Goal: Task Accomplishment & Management: Complete application form

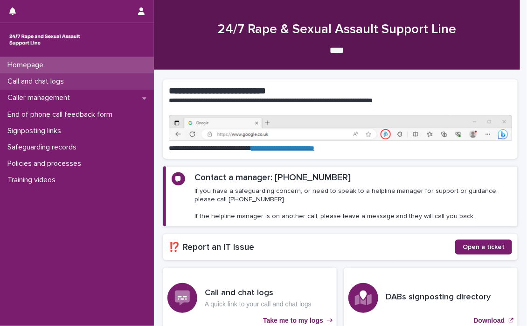
click at [45, 77] on p "Call and chat logs" at bounding box center [38, 81] width 68 height 9
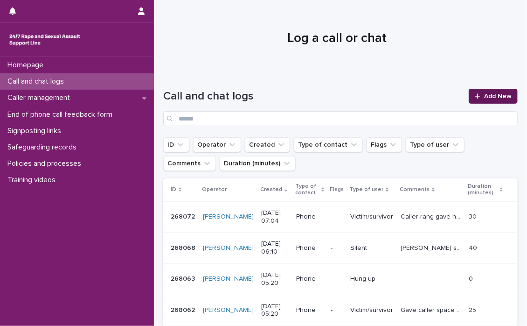
click at [490, 95] on span "Add New" at bounding box center [498, 96] width 28 height 7
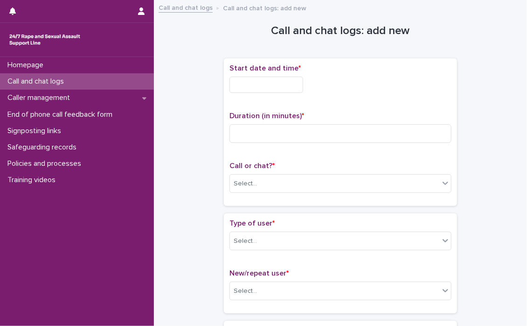
click at [235, 86] on input "text" at bounding box center [267, 85] width 74 height 16
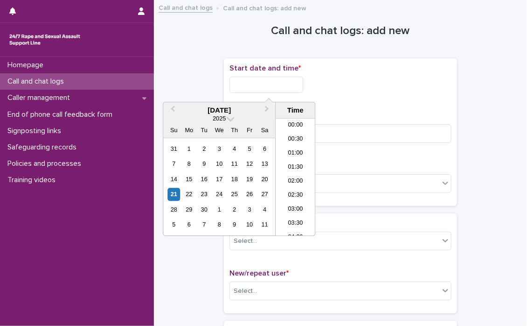
scroll to position [467, 0]
click at [295, 161] on li "18:00" at bounding box center [296, 163] width 40 height 14
click at [295, 161] on p "Call or chat? *" at bounding box center [341, 165] width 222 height 9
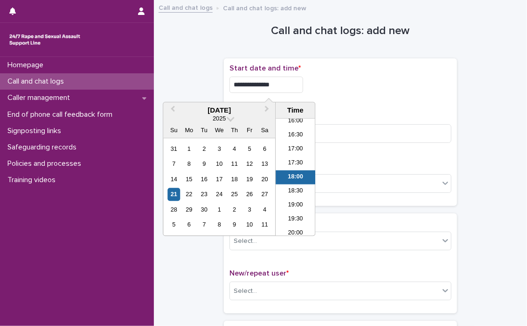
click at [303, 90] on input "**********" at bounding box center [267, 85] width 74 height 16
type input "**********"
click at [392, 105] on div "**********" at bounding box center [341, 132] width 222 height 136
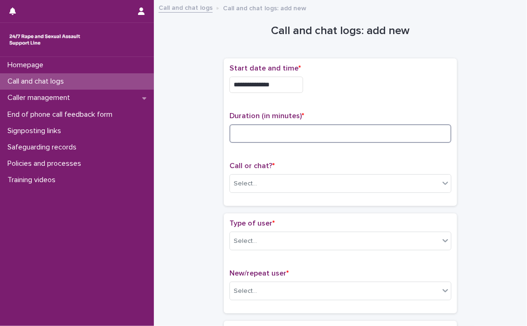
click at [255, 129] on input at bounding box center [341, 133] width 222 height 19
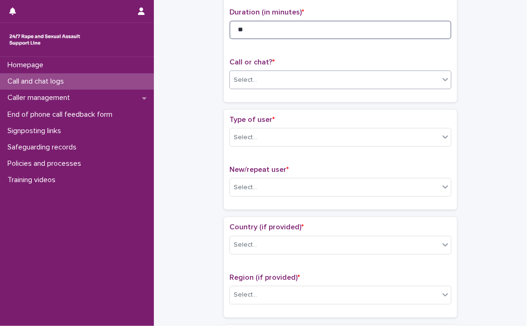
scroll to position [140, 0]
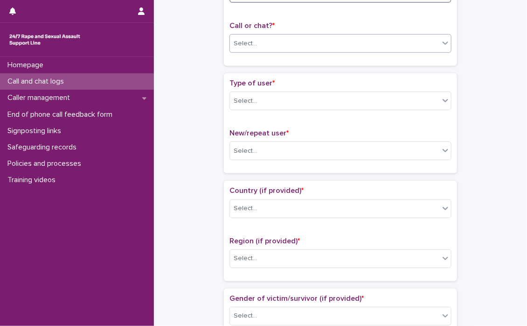
type input "**"
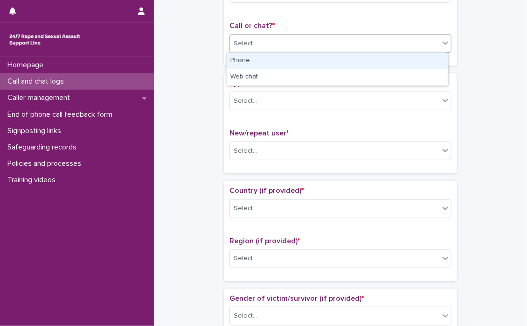
click at [444, 43] on icon at bounding box center [445, 42] width 9 height 9
click at [254, 61] on div "Phone" at bounding box center [337, 61] width 221 height 16
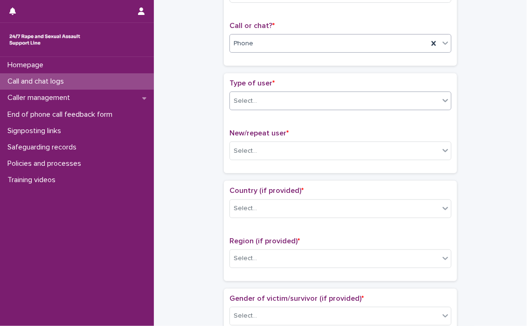
scroll to position [187, 0]
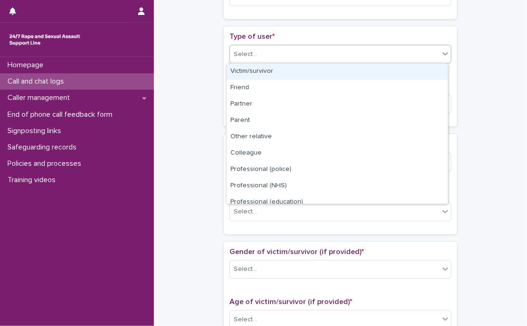
click at [443, 54] on icon at bounding box center [445, 53] width 9 height 9
click at [258, 70] on div "Victim/survivor" at bounding box center [337, 71] width 221 height 16
click at [258, 70] on div "Type of user * option Victim/survivor focused, 1 of 15. 15 results available. U…" at bounding box center [341, 51] width 222 height 39
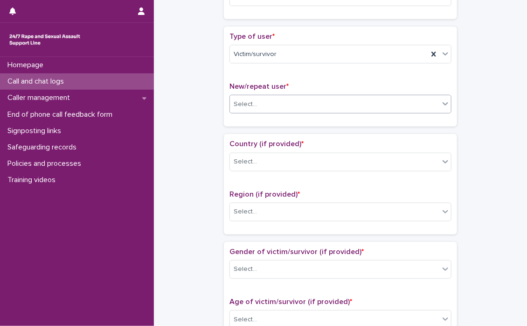
click at [443, 99] on icon at bounding box center [445, 103] width 9 height 9
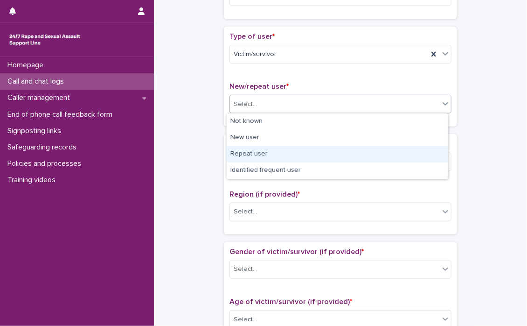
click at [258, 152] on div "Repeat user" at bounding box center [337, 154] width 221 height 16
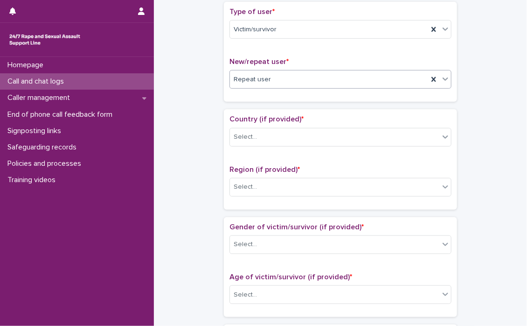
scroll to position [233, 0]
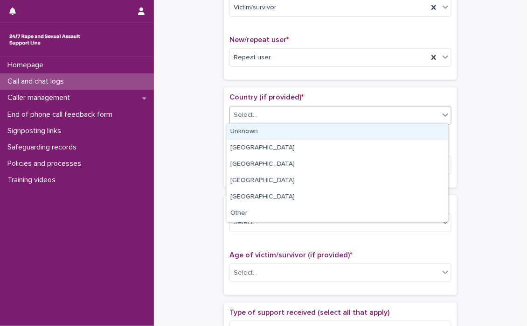
click at [444, 118] on icon at bounding box center [445, 114] width 9 height 9
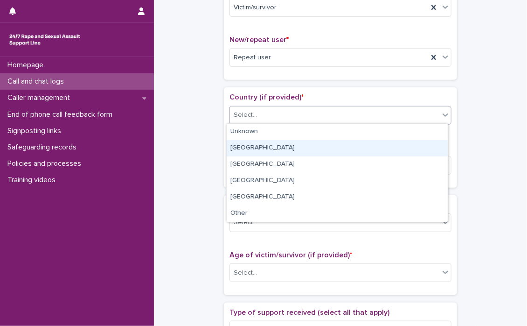
click at [279, 146] on div "[GEOGRAPHIC_DATA]" at bounding box center [337, 148] width 221 height 16
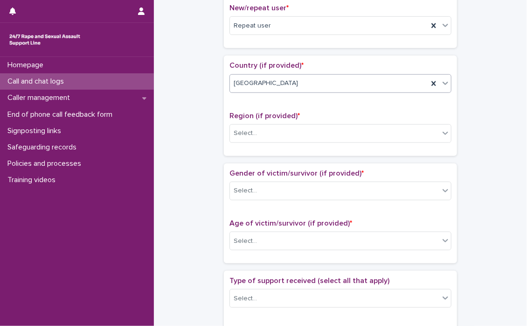
scroll to position [280, 0]
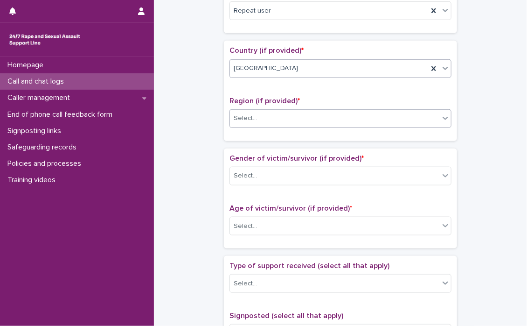
click at [444, 120] on icon at bounding box center [445, 117] width 9 height 9
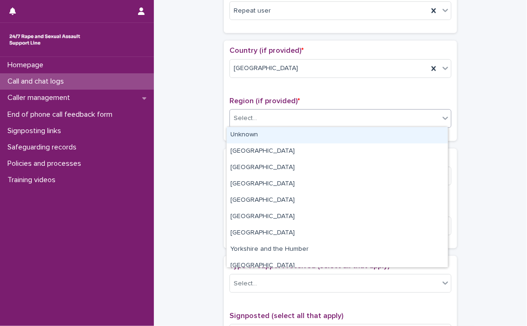
click at [290, 137] on div "Unknown" at bounding box center [337, 135] width 221 height 16
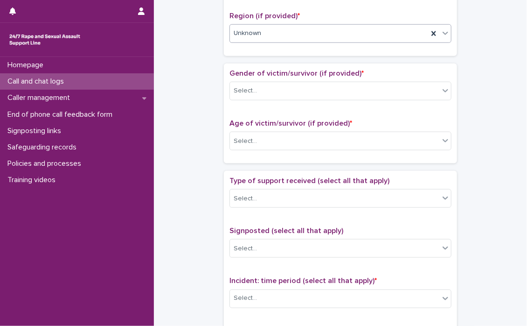
scroll to position [373, 0]
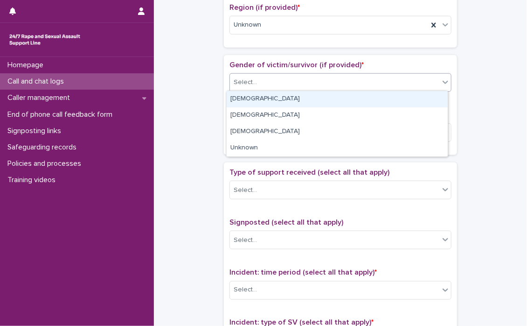
click at [443, 82] on icon at bounding box center [446, 82] width 6 height 3
click at [325, 97] on div "[DEMOGRAPHIC_DATA]" at bounding box center [337, 99] width 221 height 16
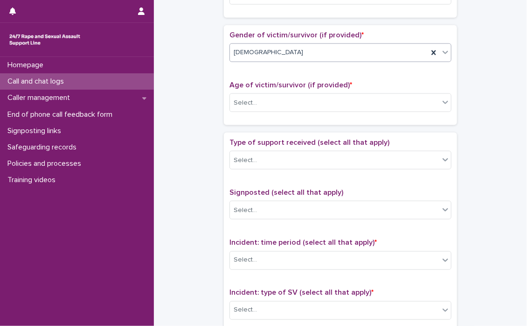
scroll to position [420, 0]
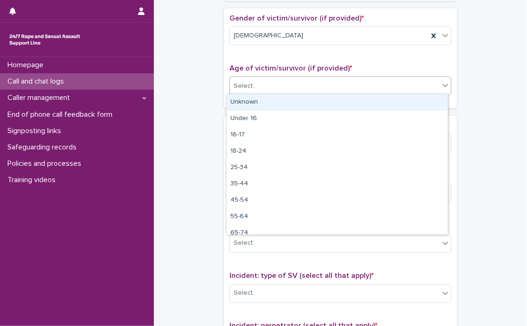
click at [443, 82] on icon at bounding box center [445, 85] width 9 height 9
click at [282, 100] on div "Unknown" at bounding box center [337, 102] width 221 height 16
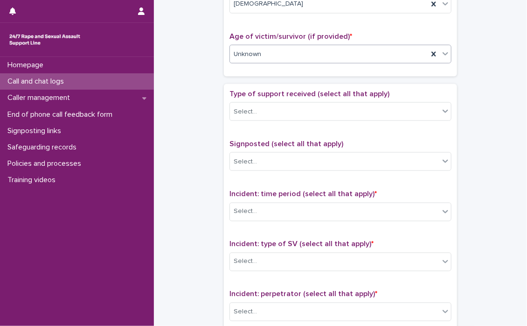
scroll to position [467, 0]
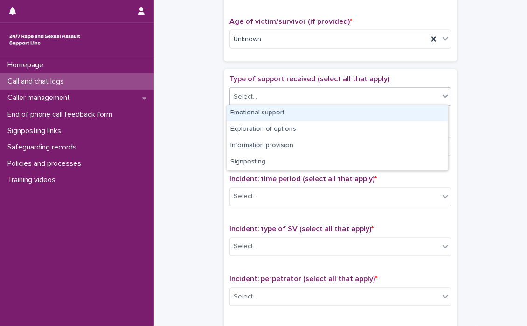
click at [443, 96] on icon at bounding box center [445, 95] width 9 height 9
click at [275, 111] on div "Emotional support" at bounding box center [337, 113] width 221 height 16
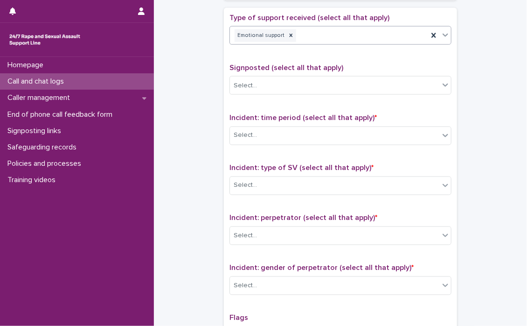
scroll to position [513, 0]
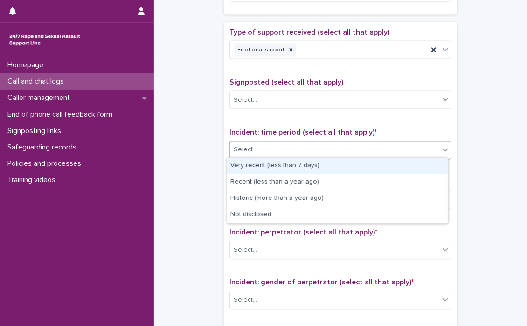
click at [446, 150] on icon at bounding box center [445, 149] width 9 height 9
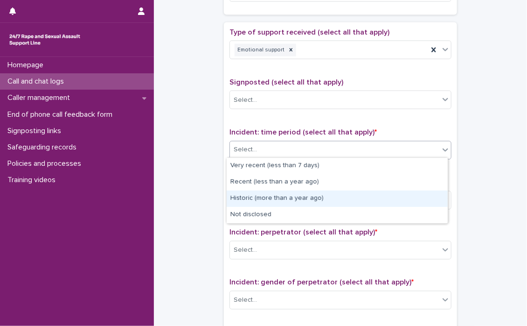
click at [292, 198] on div "Historic (more than a year ago)" at bounding box center [337, 198] width 221 height 16
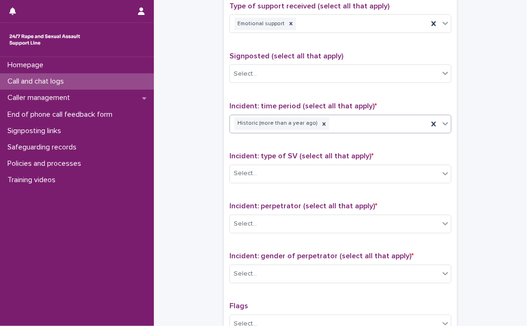
scroll to position [560, 0]
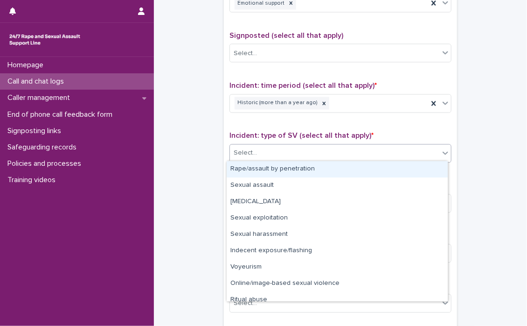
click at [441, 151] on icon at bounding box center [445, 152] width 9 height 9
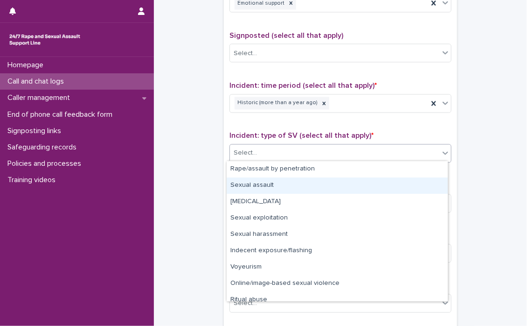
click at [251, 185] on div "Sexual assault" at bounding box center [337, 185] width 221 height 16
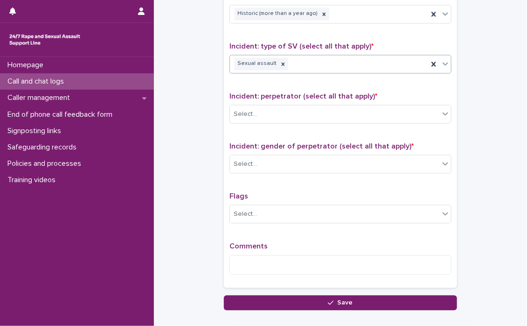
scroll to position [653, 0]
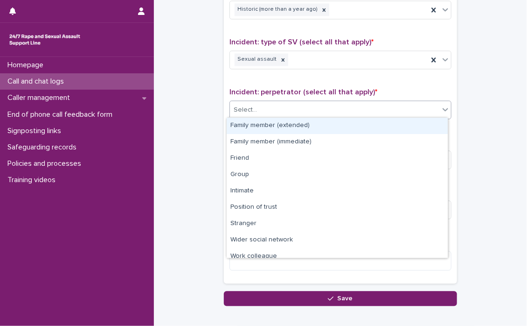
click at [443, 109] on icon at bounding box center [446, 109] width 6 height 3
click at [265, 124] on div "Family member (extended)" at bounding box center [337, 126] width 221 height 16
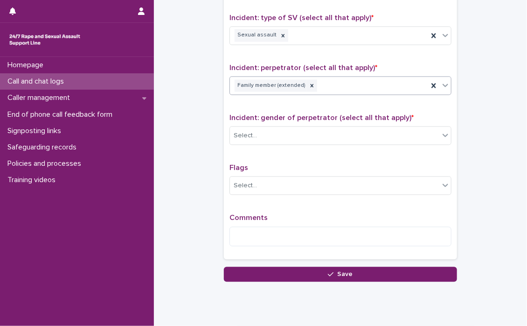
scroll to position [700, 0]
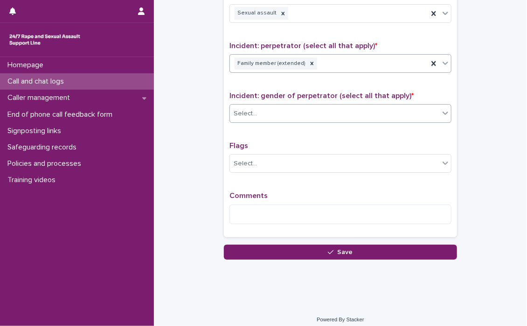
click at [443, 111] on icon at bounding box center [446, 112] width 6 height 3
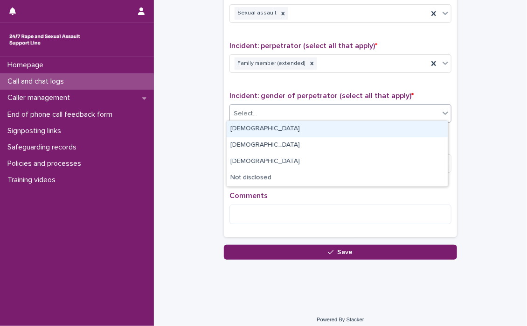
drag, startPoint x: 321, startPoint y: 136, endPoint x: 274, endPoint y: 127, distance: 47.6
click at [274, 127] on div "[DEMOGRAPHIC_DATA]" at bounding box center [337, 129] width 221 height 16
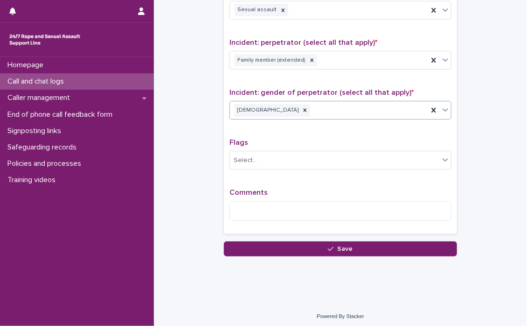
scroll to position [703, 0]
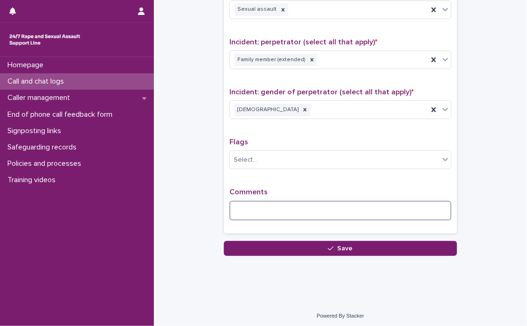
click at [285, 201] on textarea at bounding box center [341, 211] width 222 height 20
type textarea "*"
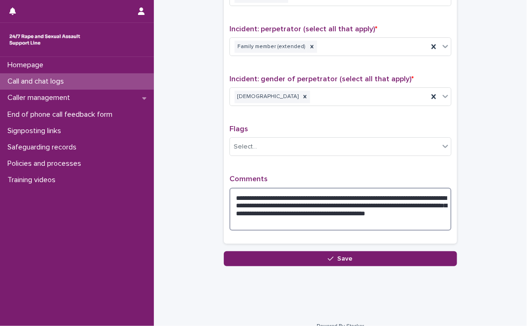
scroll to position [727, 0]
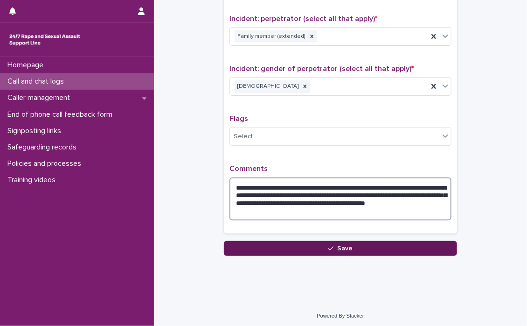
type textarea "**********"
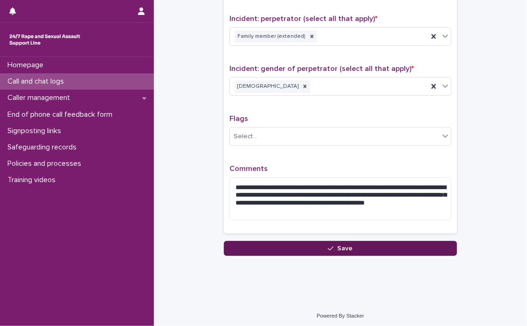
click at [339, 245] on span "Save" at bounding box center [345, 248] width 15 height 7
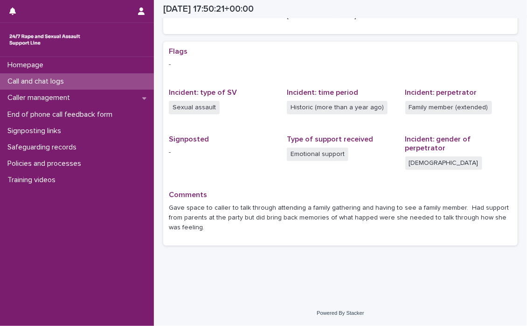
scroll to position [153, 0]
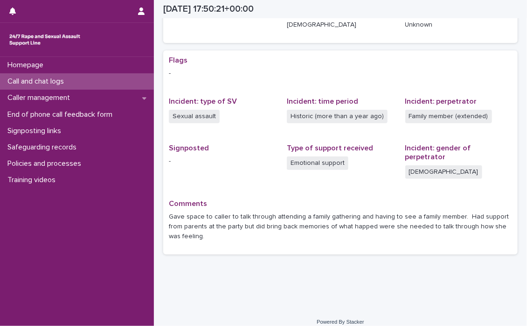
click at [230, 251] on div "Loading... Saving… Flags - Incident: type of SV Sexual assault Incident: time p…" at bounding box center [340, 155] width 355 height 211
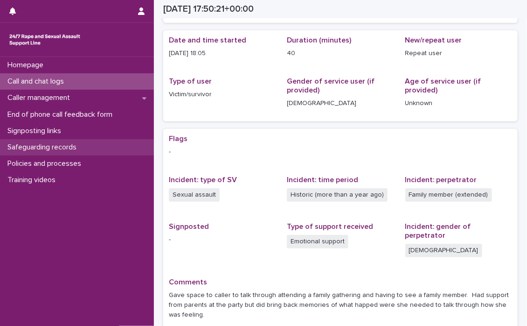
scroll to position [59, 0]
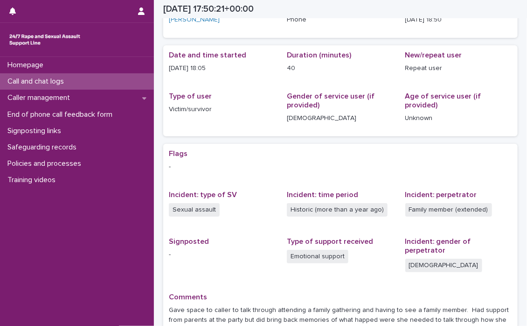
click at [44, 81] on p "Call and chat logs" at bounding box center [38, 81] width 68 height 9
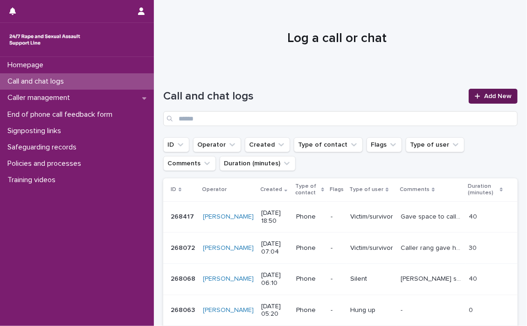
click at [496, 94] on span "Add New" at bounding box center [498, 96] width 28 height 7
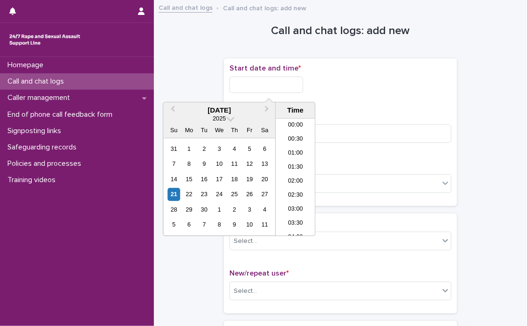
scroll to position [467, 0]
click at [240, 83] on input "text" at bounding box center [267, 85] width 74 height 16
click at [293, 174] on li "18:30" at bounding box center [296, 177] width 40 height 14
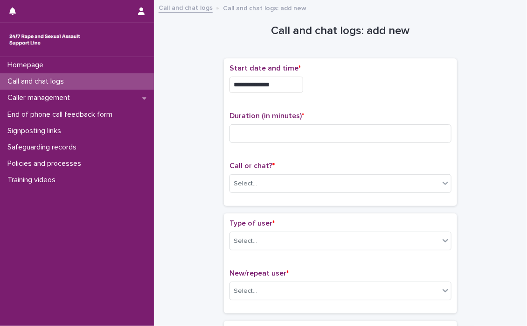
click at [300, 86] on input "**********" at bounding box center [267, 85] width 74 height 16
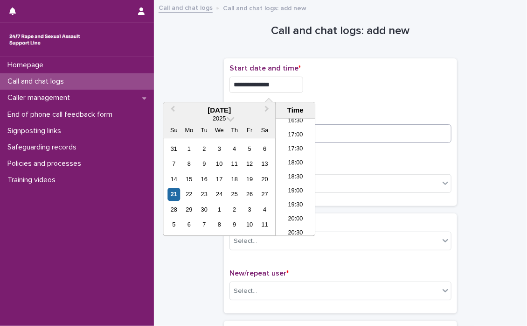
type input "**********"
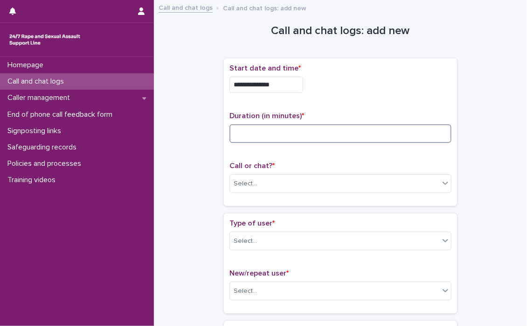
click at [406, 131] on input at bounding box center [341, 133] width 222 height 19
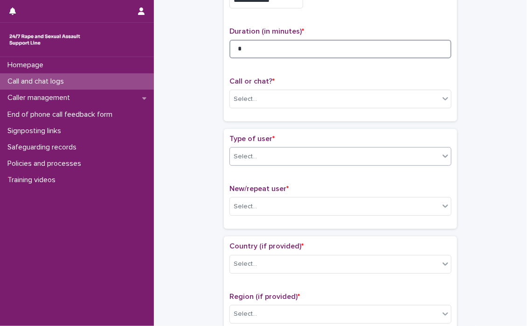
scroll to position [93, 0]
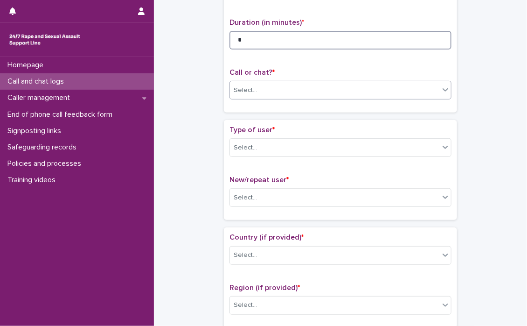
type input "*"
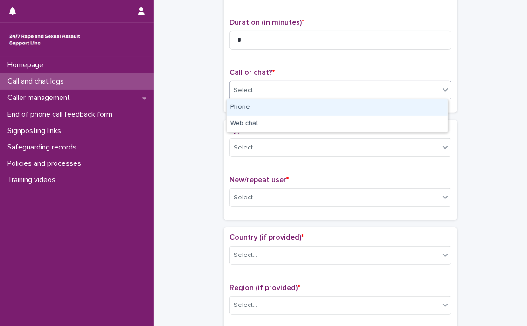
click at [443, 92] on icon at bounding box center [445, 89] width 9 height 9
click at [262, 108] on div "Phone" at bounding box center [337, 107] width 221 height 16
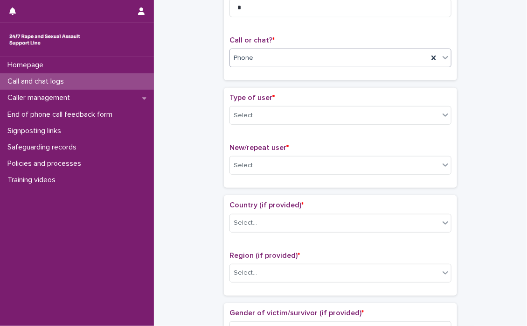
scroll to position [140, 0]
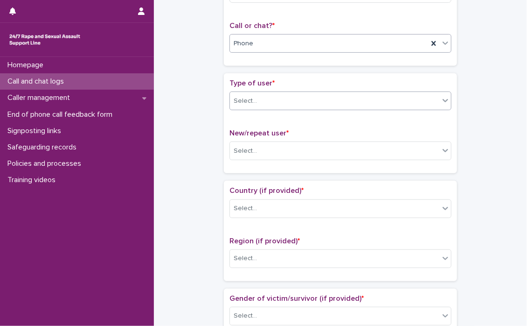
click at [443, 99] on icon at bounding box center [446, 100] width 6 height 3
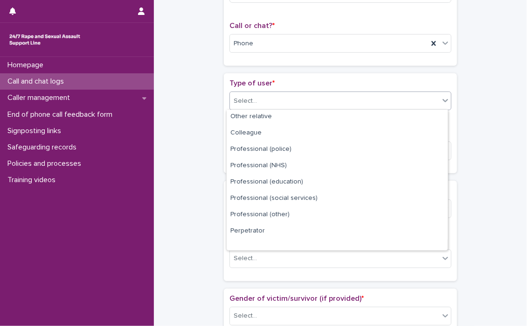
scroll to position [104, 0]
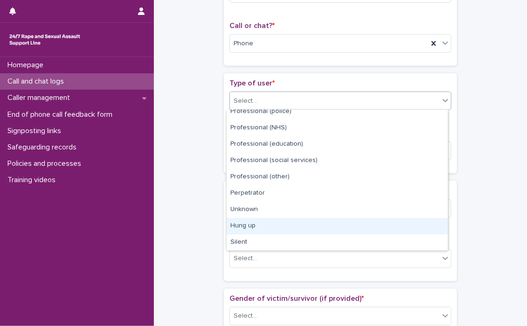
click at [252, 226] on div "Hung up" at bounding box center [337, 226] width 221 height 16
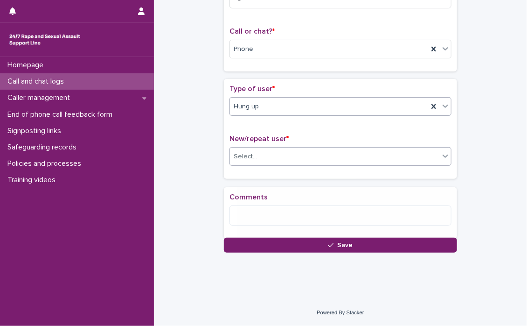
scroll to position [140, 0]
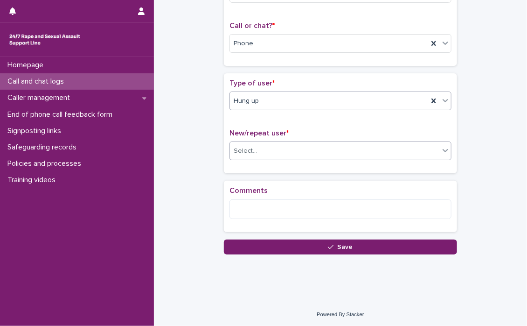
click at [445, 152] on icon at bounding box center [445, 150] width 9 height 9
click at [441, 153] on icon at bounding box center [445, 150] width 9 height 9
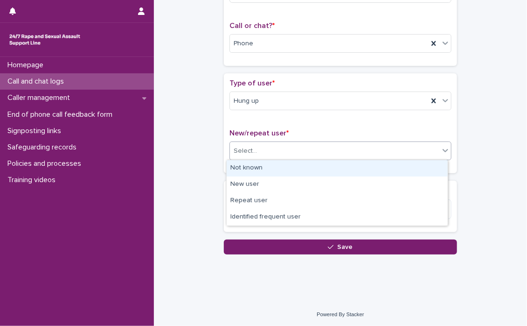
click at [240, 167] on div "Not known" at bounding box center [337, 168] width 221 height 16
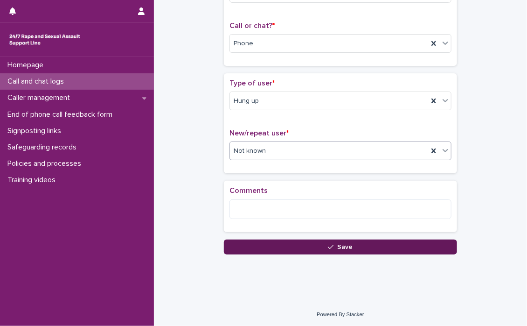
scroll to position [140, 0]
click at [348, 244] on span "Save" at bounding box center [345, 246] width 15 height 7
